Goal: Find specific page/section

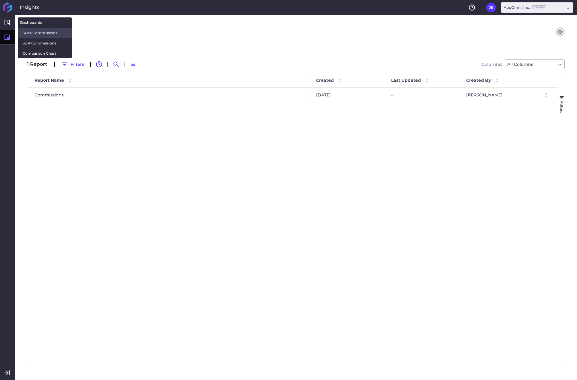
click at [46, 35] on span "Sales Commissions" at bounding box center [45, 33] width 44 height 6
